Goal: Task Accomplishment & Management: Use online tool/utility

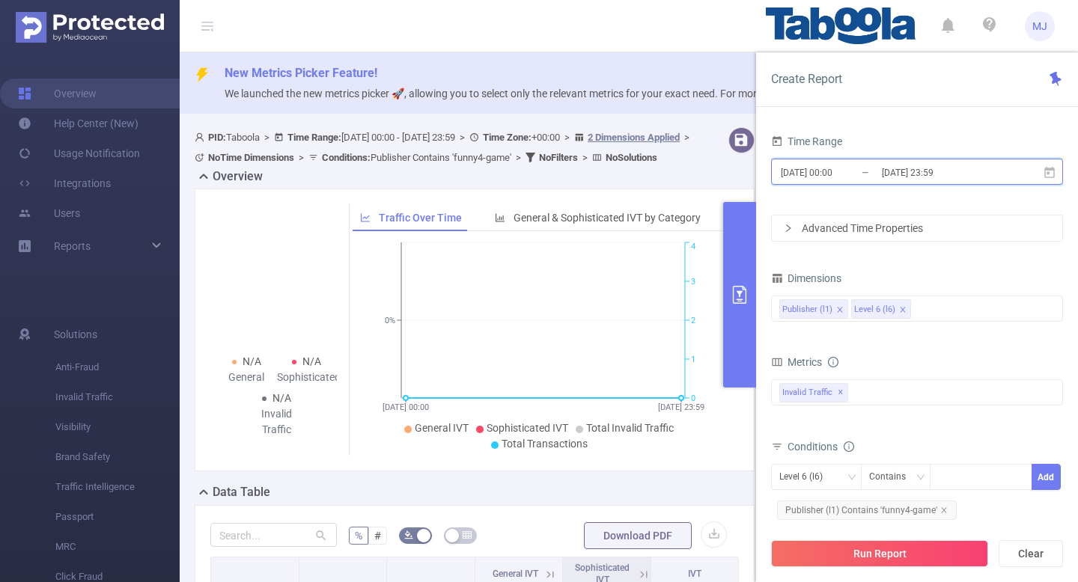
click at [1053, 173] on icon at bounding box center [1049, 171] width 10 height 11
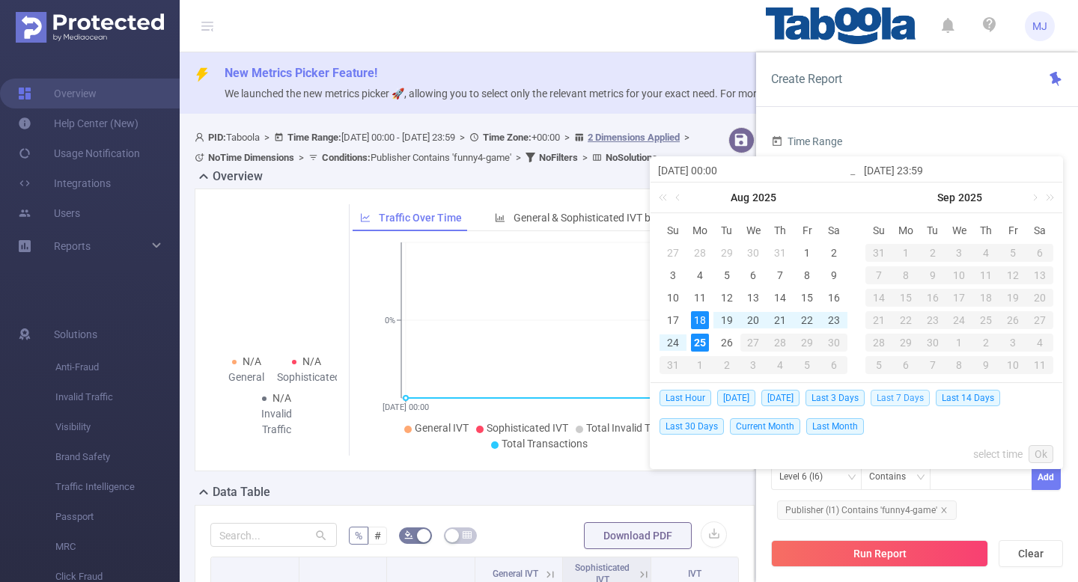
click at [903, 399] on span "Last 7 Days" at bounding box center [899, 398] width 59 height 16
type input "[DATE] 00:00"
type input "[DATE] 23:59"
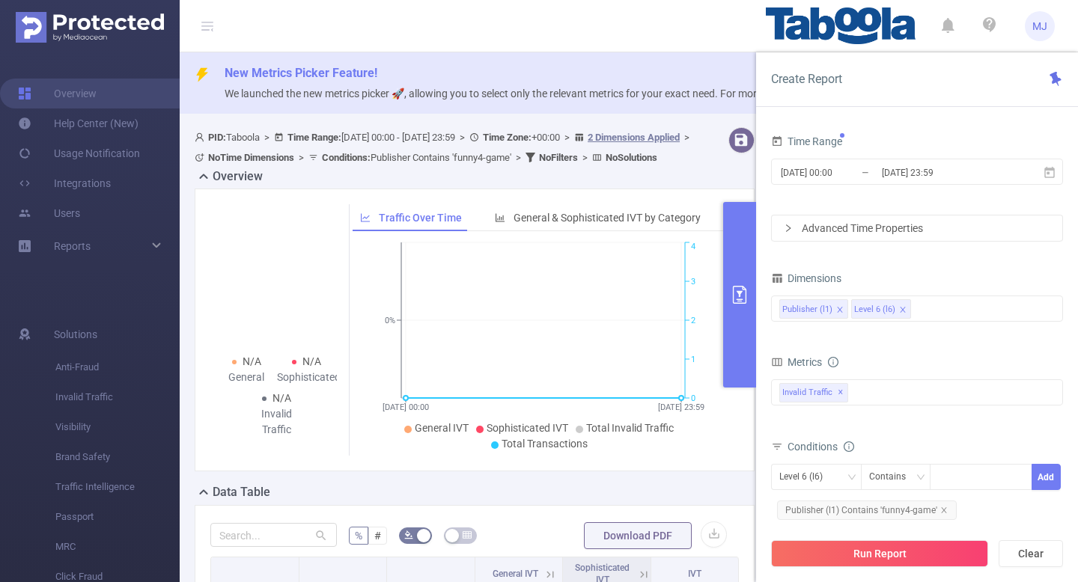
click at [903, 399] on div "Invalid Traffic ✕" at bounding box center [917, 392] width 292 height 26
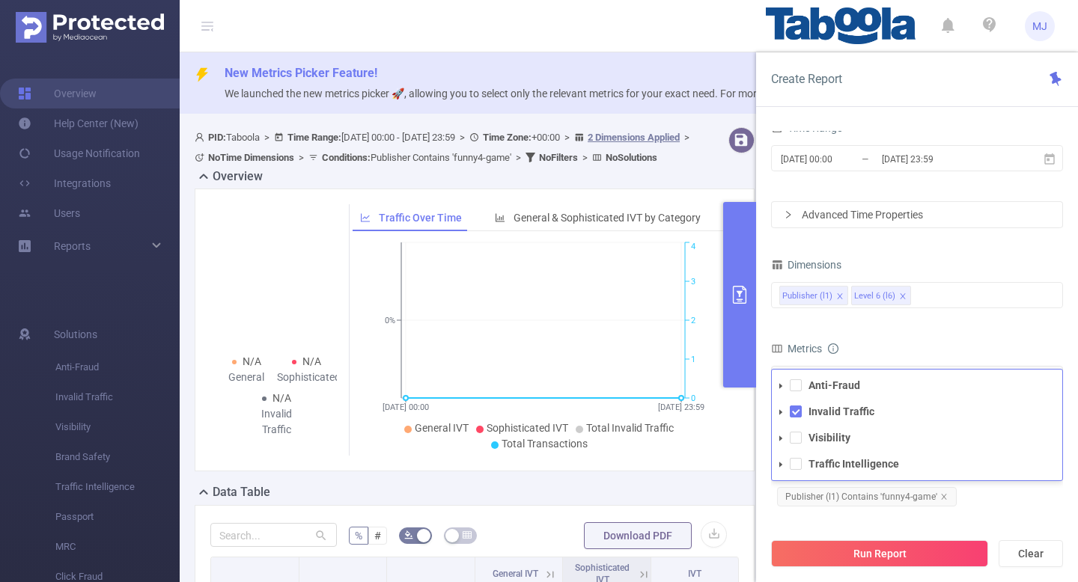
click at [1007, 503] on div "Level 6 (l6) Contains Add Publisher (l1) Contains 'funny4-game'" at bounding box center [917, 480] width 292 height 59
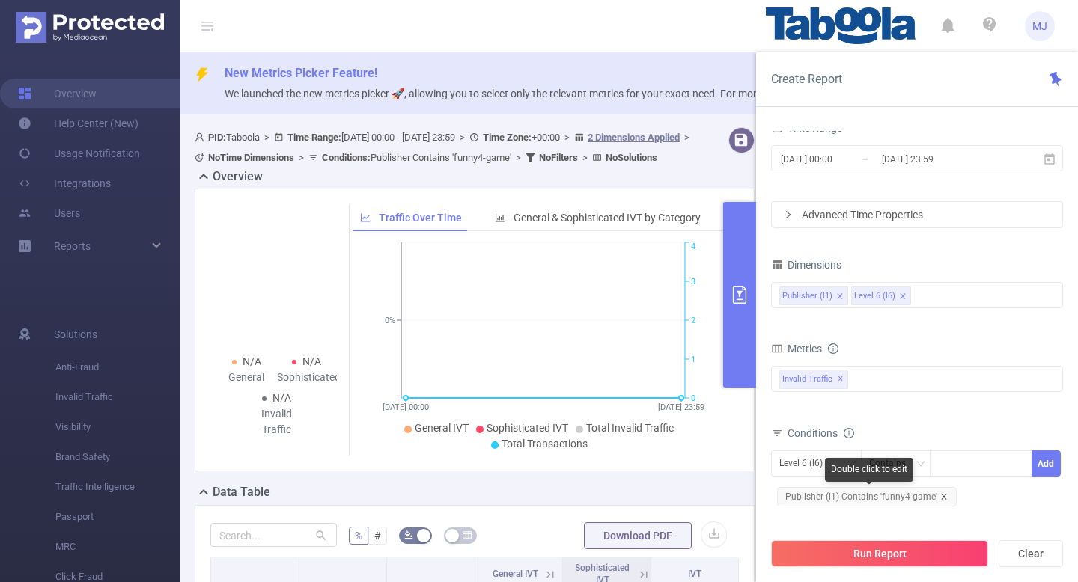
click at [941, 495] on icon "icon: close" at bounding box center [943, 496] width 7 height 7
click at [844, 462] on div "Level 6 (l6)" at bounding box center [816, 463] width 74 height 25
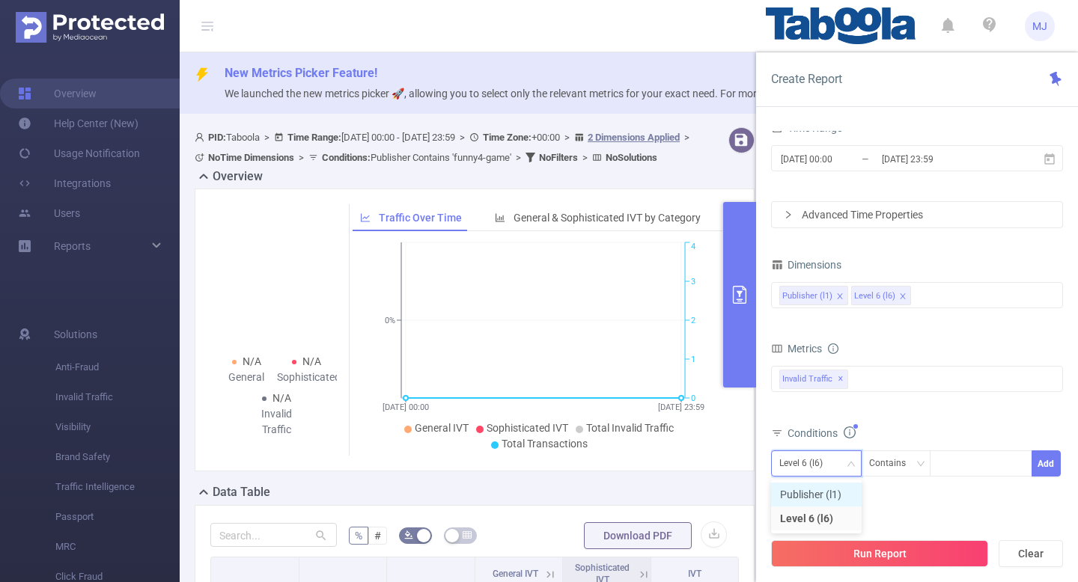
click at [825, 493] on li "Publisher (l1)" at bounding box center [816, 495] width 91 height 24
click at [975, 474] on div at bounding box center [981, 463] width 86 height 25
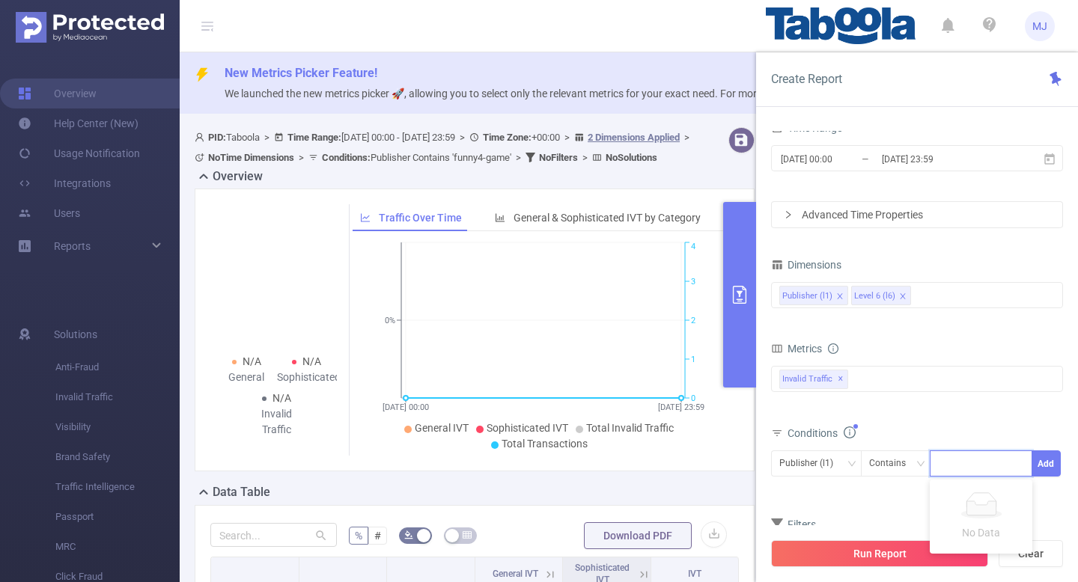
paste input "xuliang-musichubz"
type input "xuliang-musichubz"
click at [974, 496] on li "xuliang-musichubz" at bounding box center [989, 495] width 120 height 24
click at [1049, 468] on button "Add" at bounding box center [1045, 464] width 29 height 26
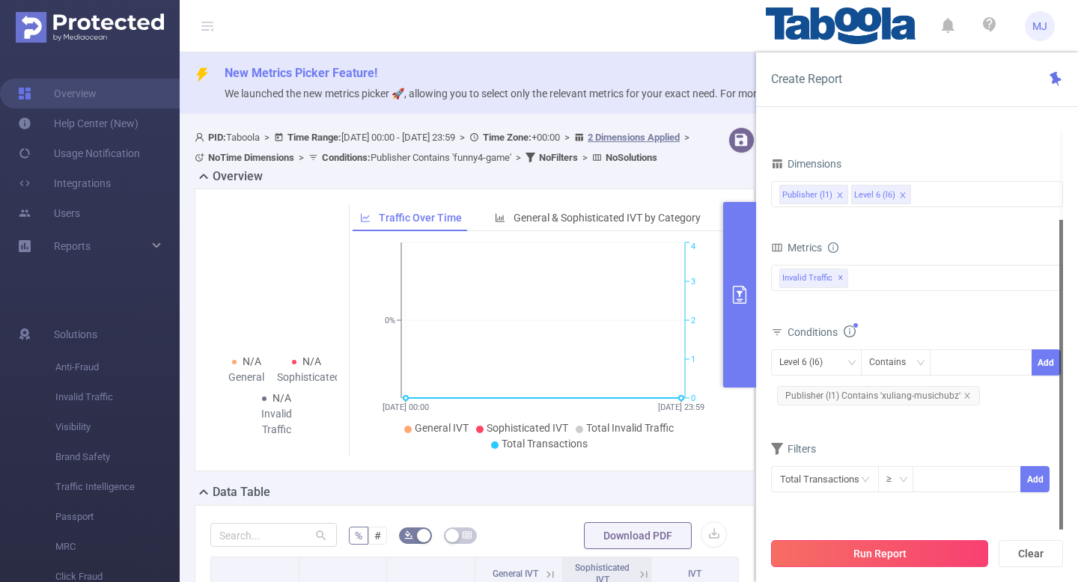
click at [873, 552] on button "Run Report" at bounding box center [879, 553] width 217 height 27
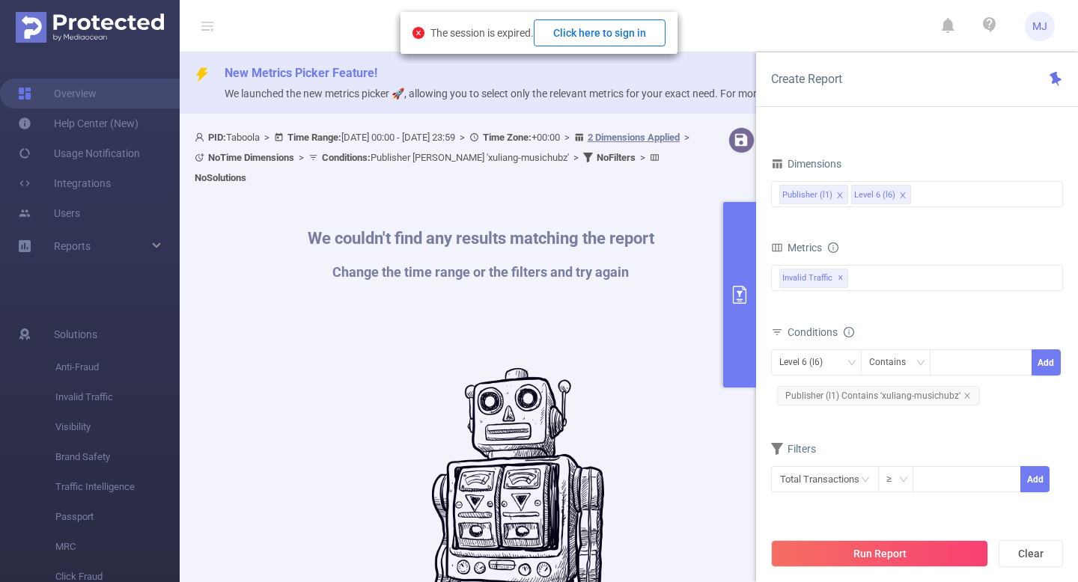
click at [638, 34] on button "Click here to sign in" at bounding box center [600, 32] width 132 height 27
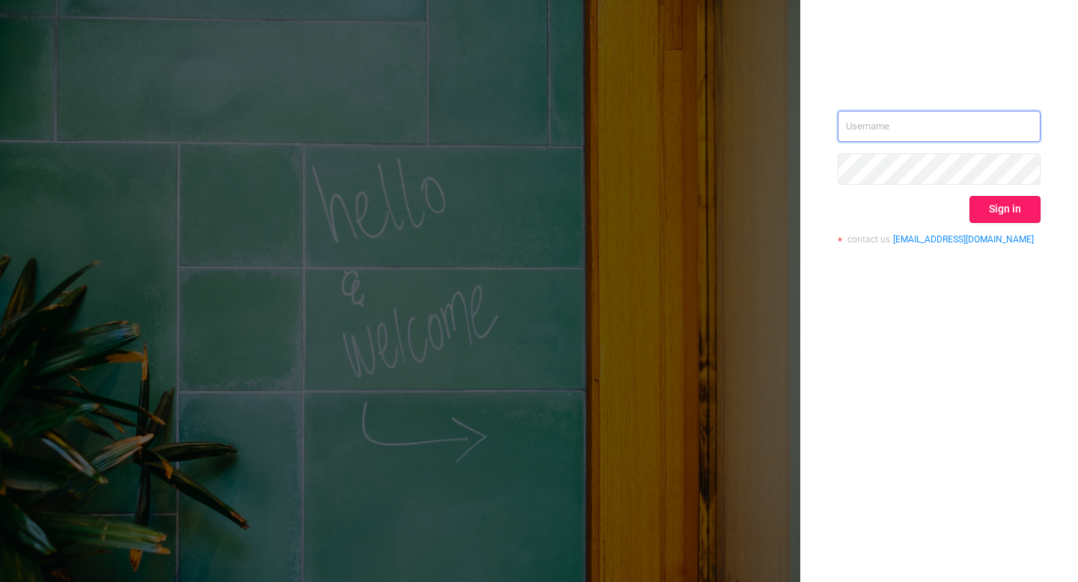
type input "mohit.j@taboola.com"
click at [998, 206] on button "Sign in" at bounding box center [1004, 209] width 71 height 27
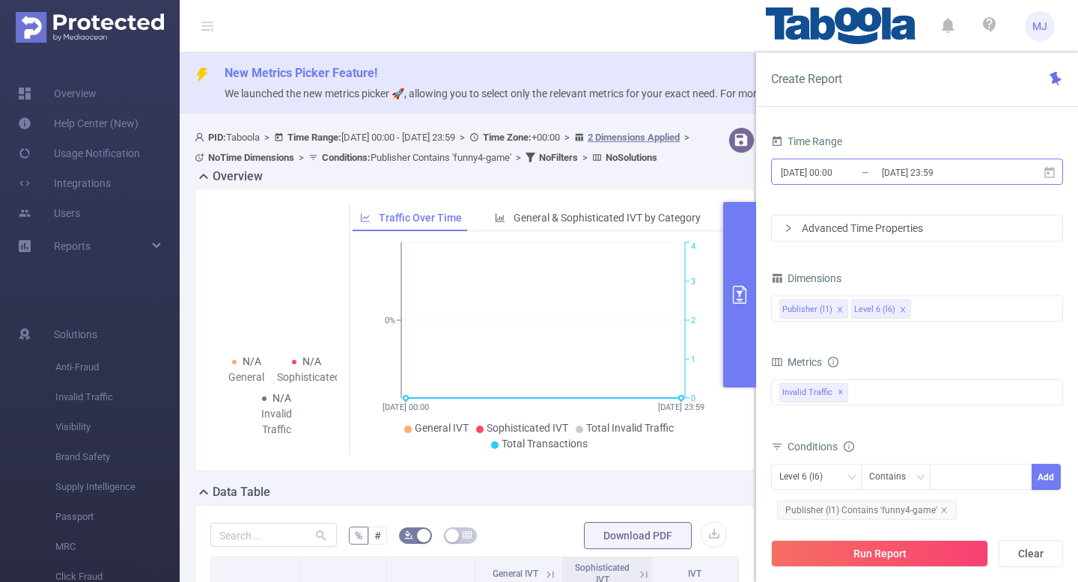
click at [960, 180] on input "[DATE] 23:59" at bounding box center [940, 172] width 121 height 20
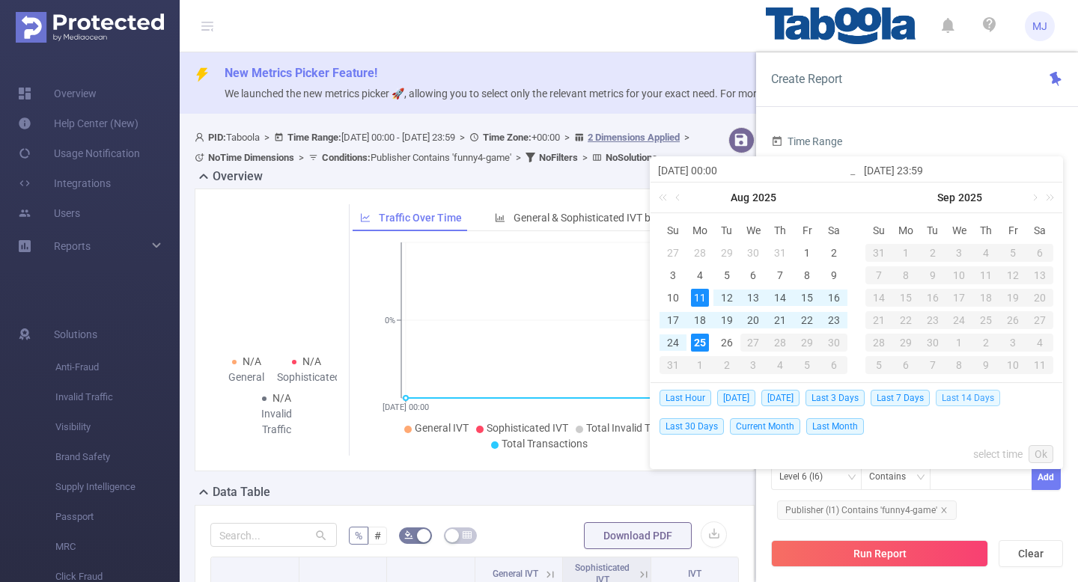
click at [957, 397] on span "Last 14 Days" at bounding box center [967, 398] width 64 height 16
type input "2025-08-11 00:00"
type input "[DATE] 23:59"
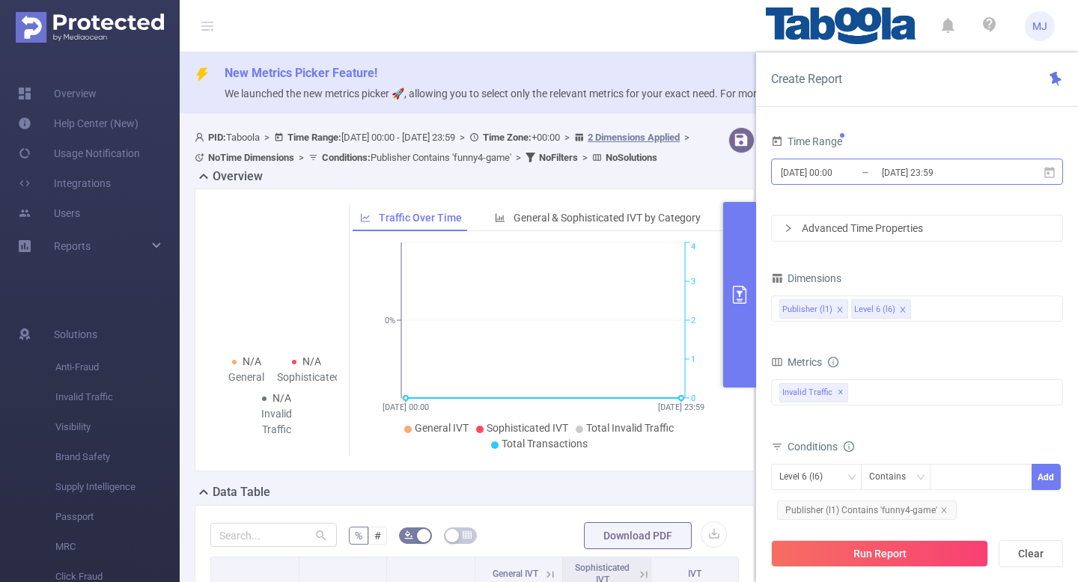
click at [992, 177] on input "[DATE] 23:59" at bounding box center [940, 172] width 121 height 20
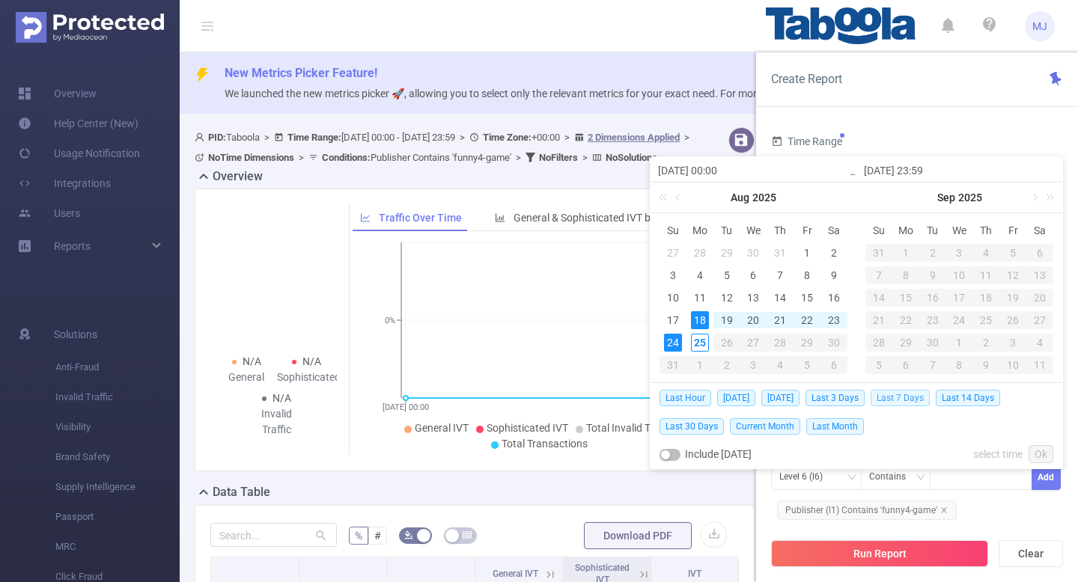
click at [913, 390] on span "Last 7 Days" at bounding box center [899, 398] width 59 height 16
type input "[DATE] 00:00"
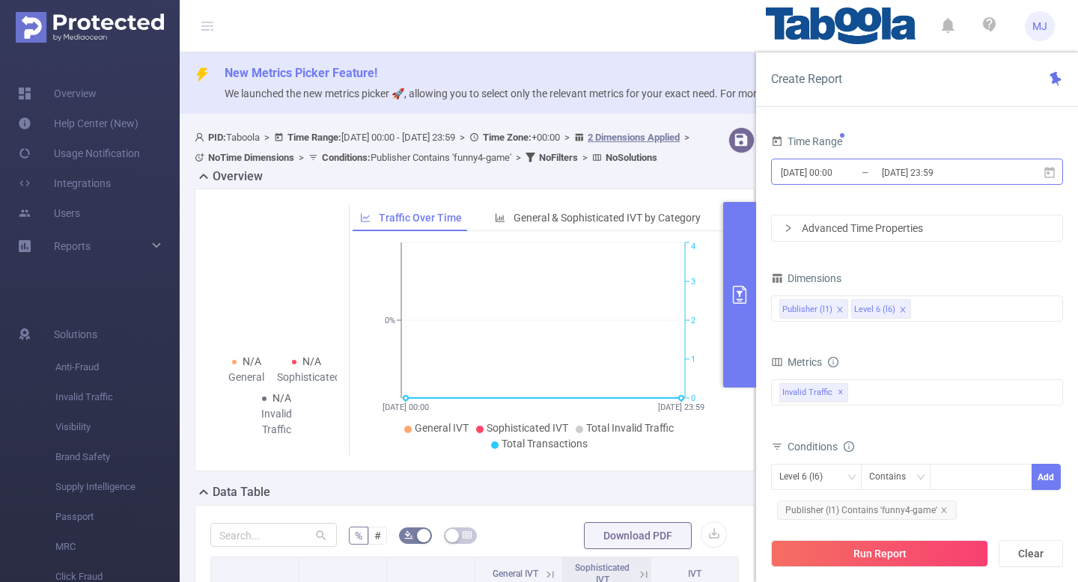
click at [994, 174] on input "[DATE] 23:59" at bounding box center [940, 172] width 121 height 20
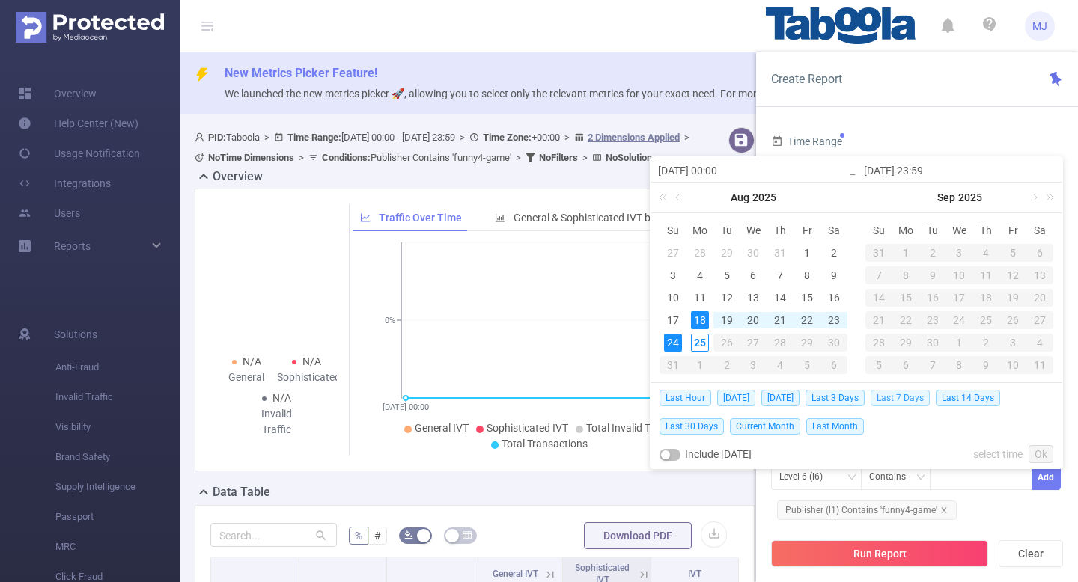
click at [929, 403] on span "Last 7 Days" at bounding box center [899, 398] width 59 height 16
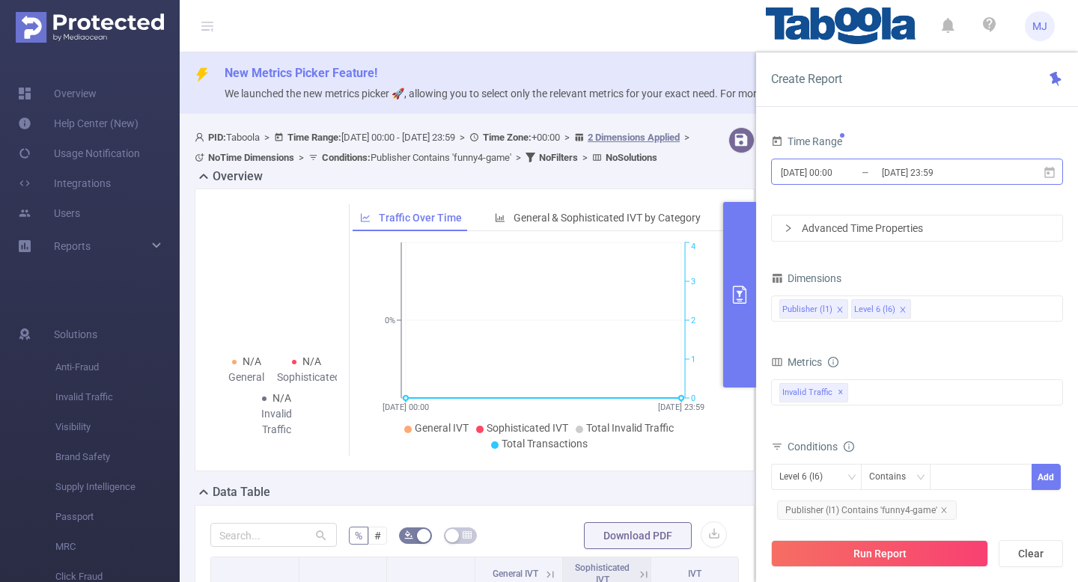
click at [959, 168] on input "[DATE] 23:59" at bounding box center [940, 172] width 121 height 20
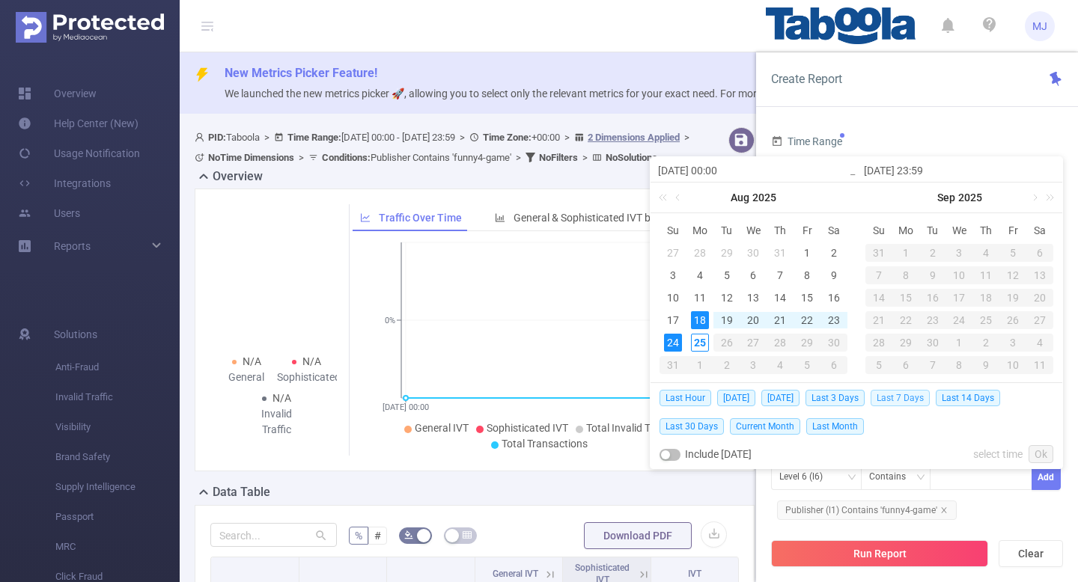
click at [900, 397] on span "Last 7 Days" at bounding box center [899, 398] width 59 height 16
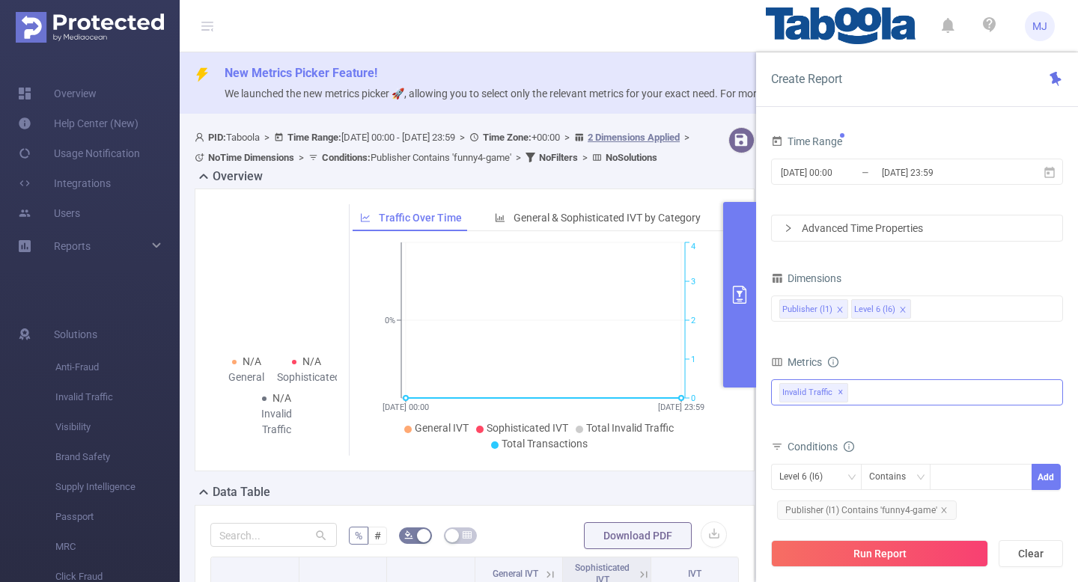
click at [900, 395] on div "Invalid Traffic ✕" at bounding box center [917, 392] width 292 height 26
click at [953, 344] on form "Dimensions Publisher (l1) Level 6 (l6) Metrics Total General IVT Data Centers D…" at bounding box center [917, 447] width 292 height 358
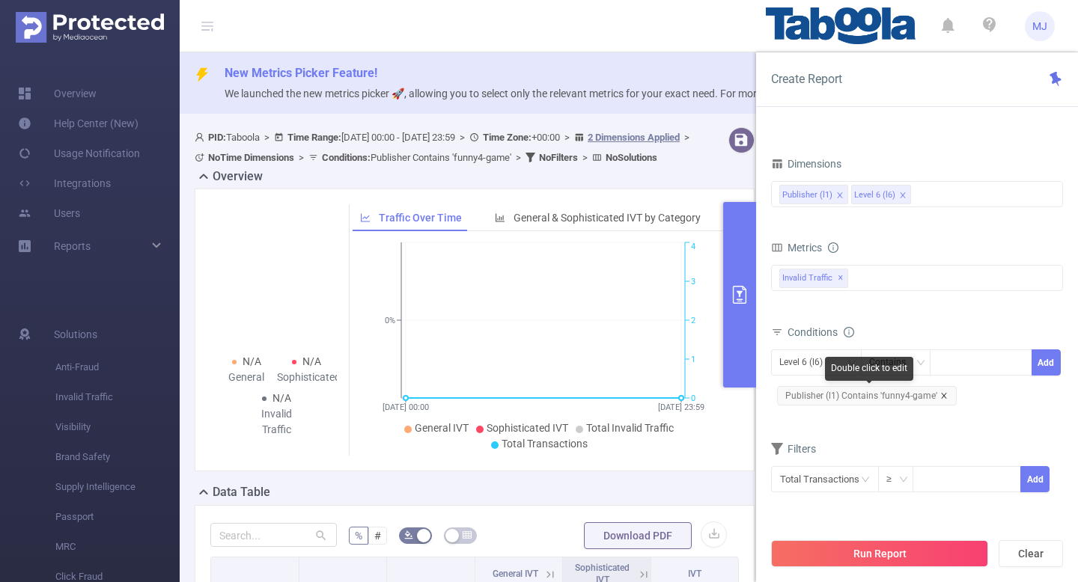
click at [941, 395] on icon "icon: close" at bounding box center [943, 395] width 7 height 7
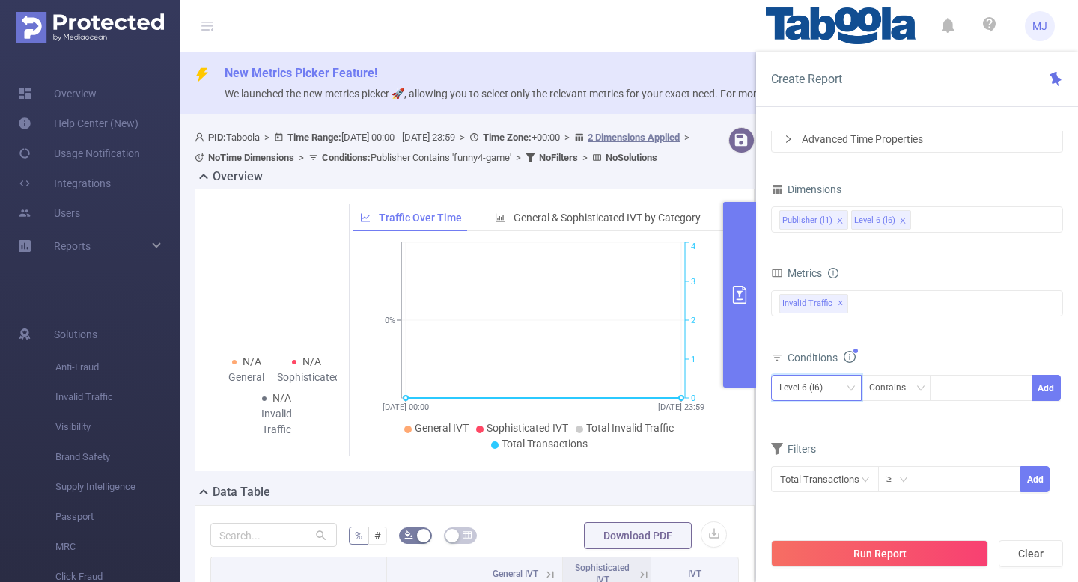
click at [846, 392] on icon "icon: down" at bounding box center [850, 388] width 9 height 9
click at [816, 421] on li "Publisher (l1)" at bounding box center [816, 419] width 91 height 24
click at [964, 380] on div at bounding box center [981, 388] width 86 height 25
paste input "xuliang-musichubz"
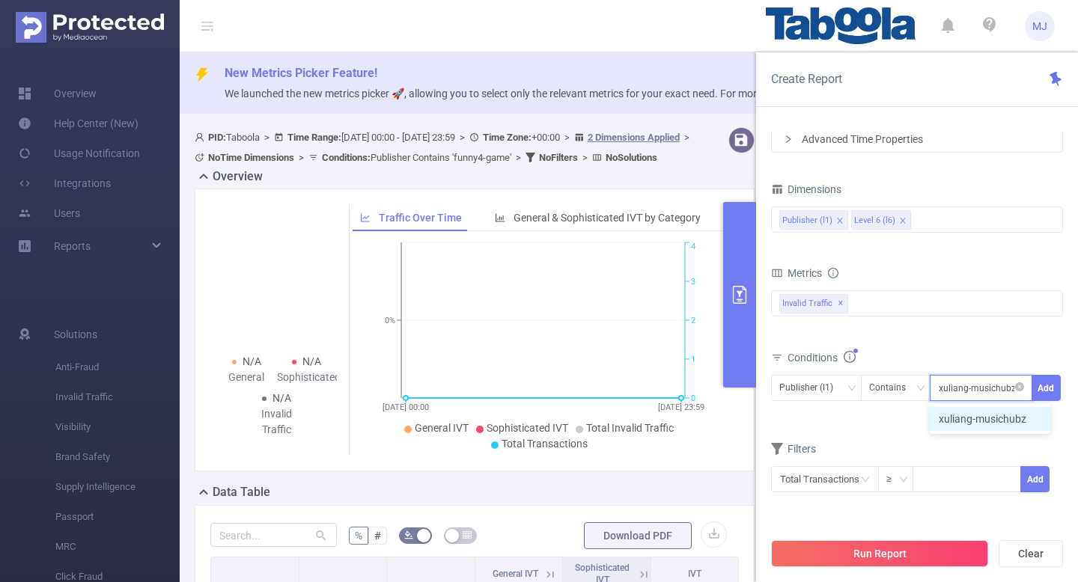
type input "xuliang-musichubz"
click at [985, 425] on li "xuliang-musichubz" at bounding box center [989, 419] width 120 height 24
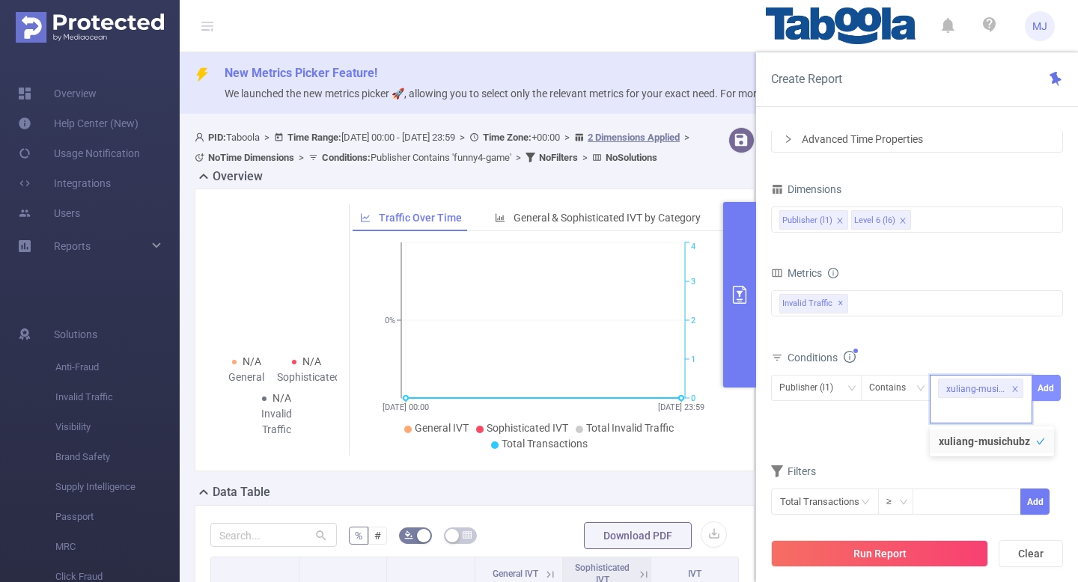
click at [1041, 388] on button "Add" at bounding box center [1045, 388] width 29 height 26
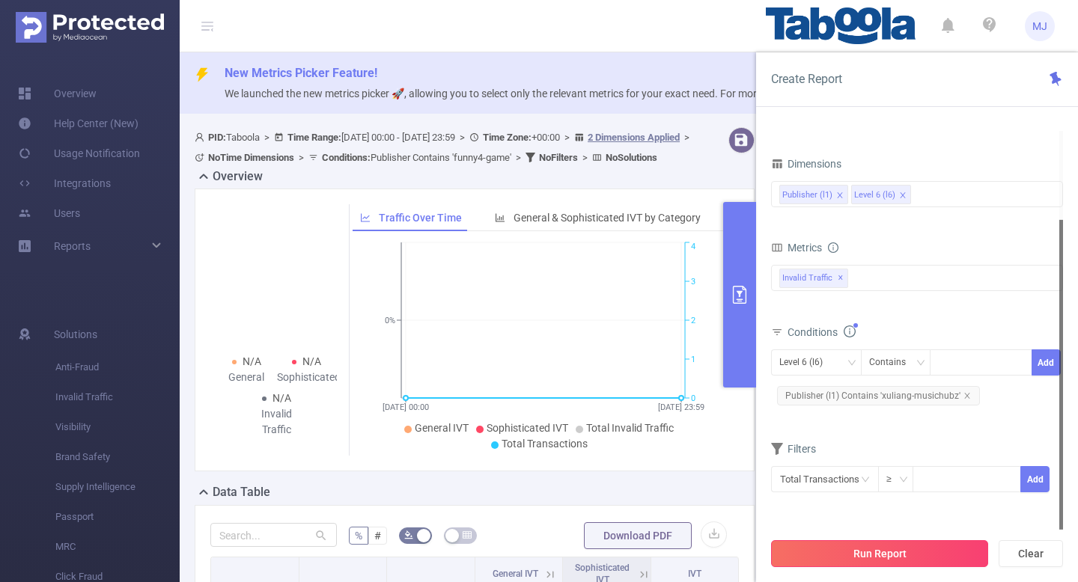
click at [870, 551] on button "Run Report" at bounding box center [879, 553] width 217 height 27
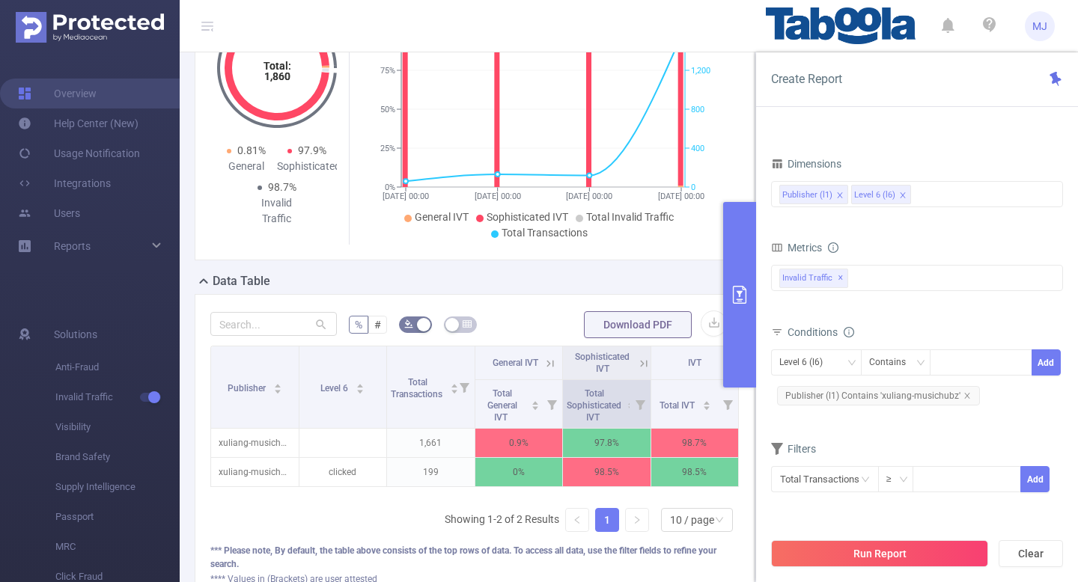
scroll to position [272, 0]
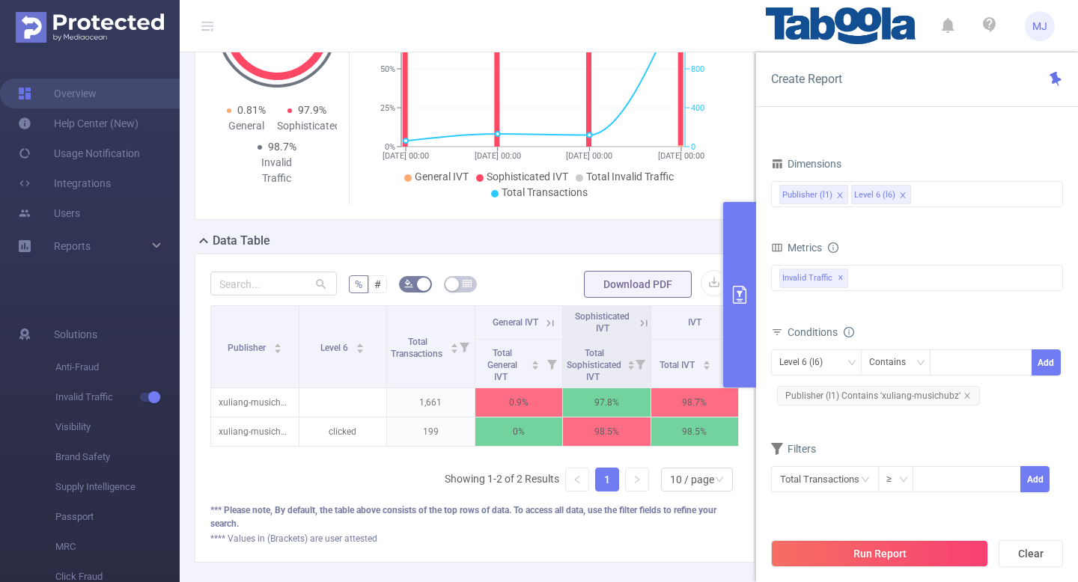
click at [749, 269] on button "primary" at bounding box center [739, 295] width 33 height 186
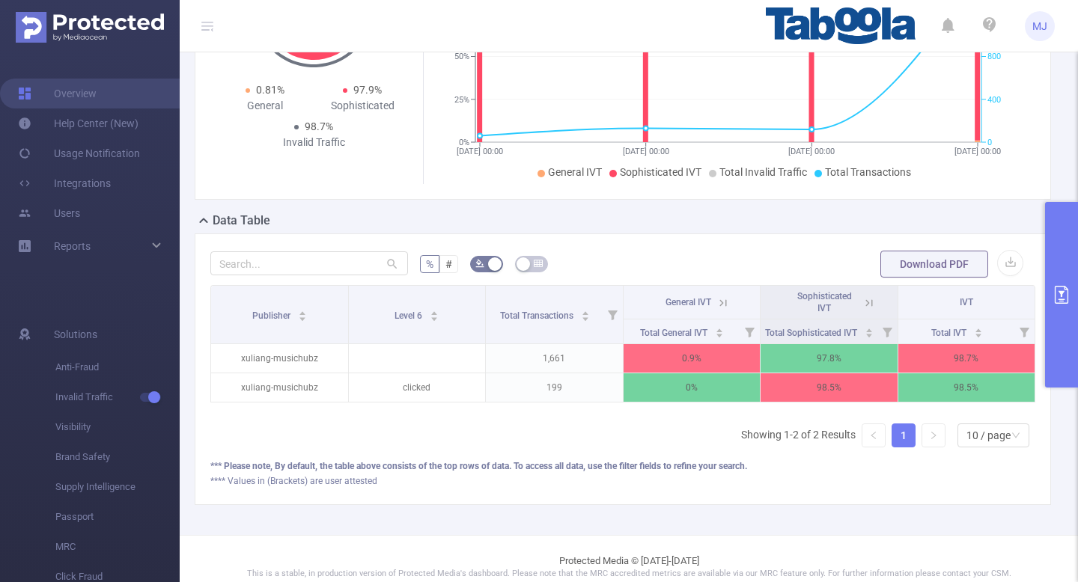
scroll to position [0, 3]
click at [870, 305] on icon at bounding box center [865, 302] width 13 height 13
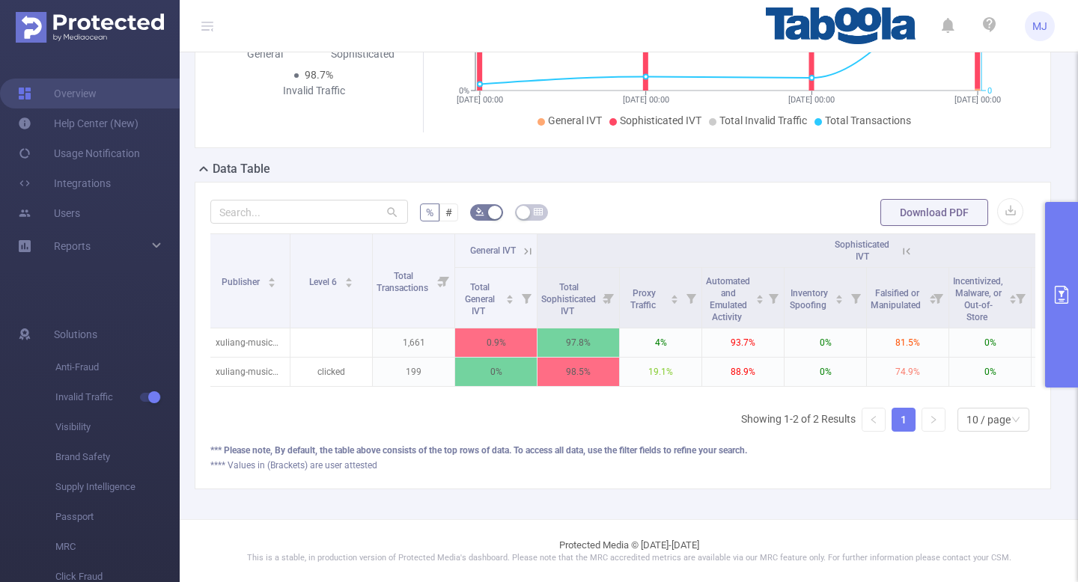
scroll to position [107, 0]
